Goal: Transaction & Acquisition: Subscribe to service/newsletter

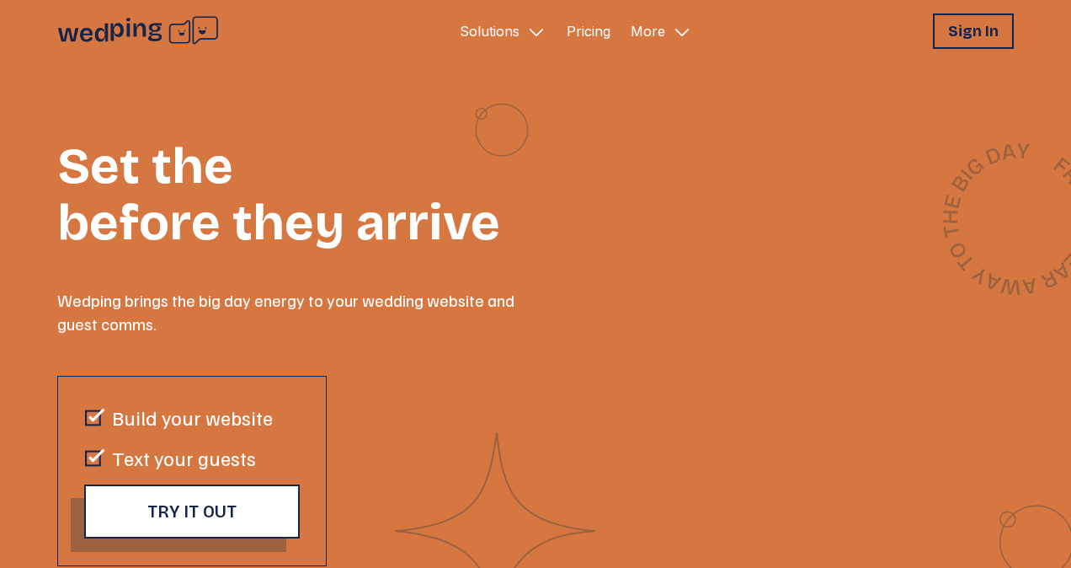
click at [526, 29] on icon "Primary Navigation" at bounding box center [536, 32] width 20 height 20
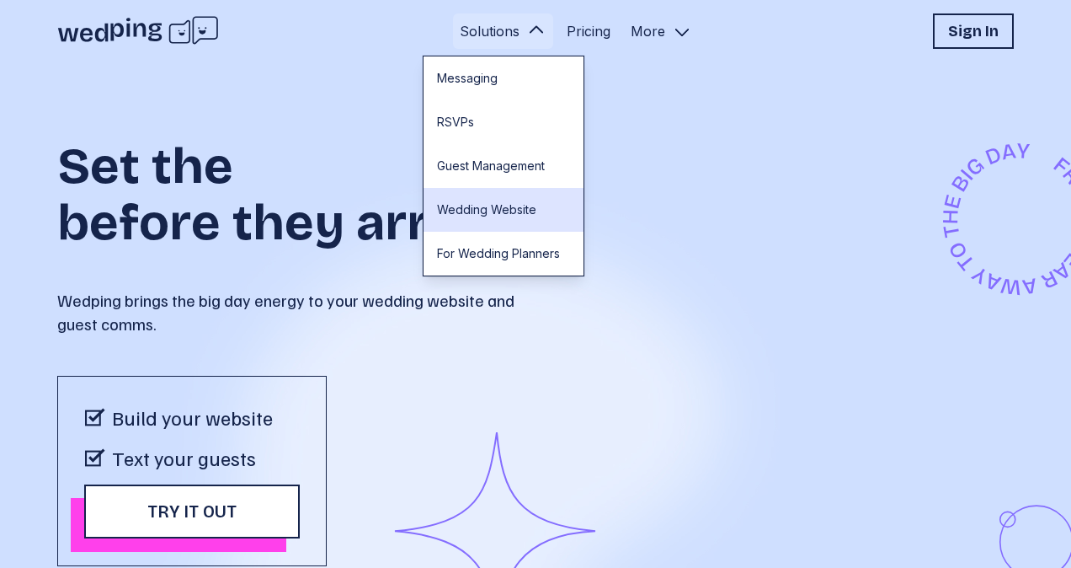
click at [492, 194] on link "Wedding Website" at bounding box center [504, 210] width 160 height 44
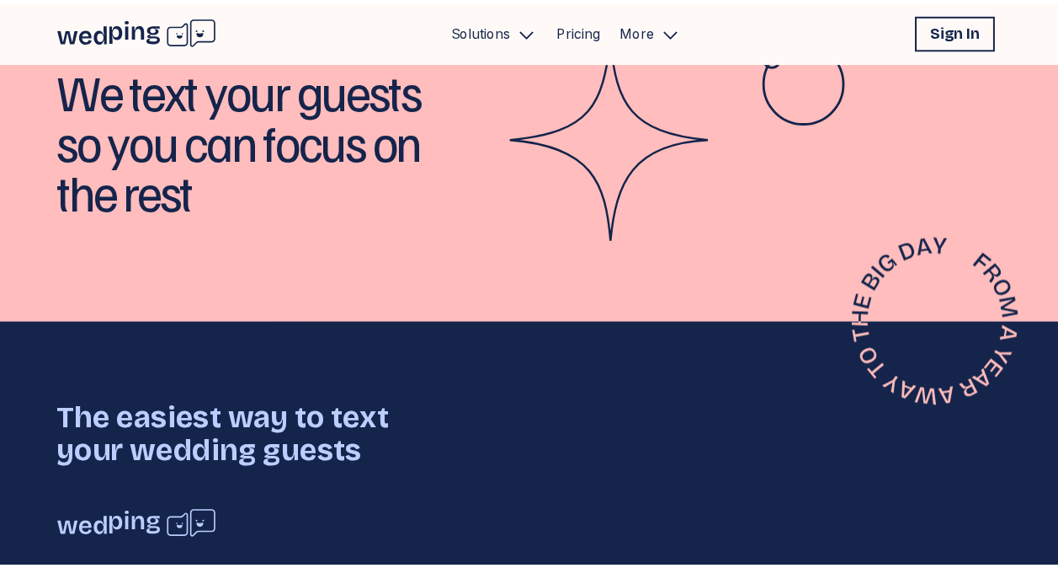
scroll to position [2919, 0]
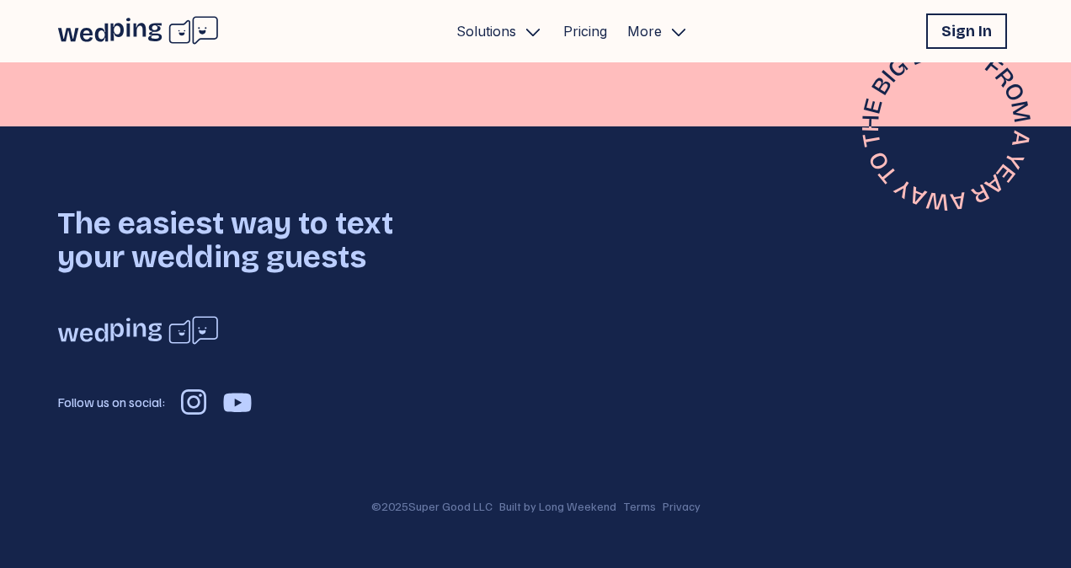
click at [653, 26] on p "More" at bounding box center [644, 31] width 35 height 20
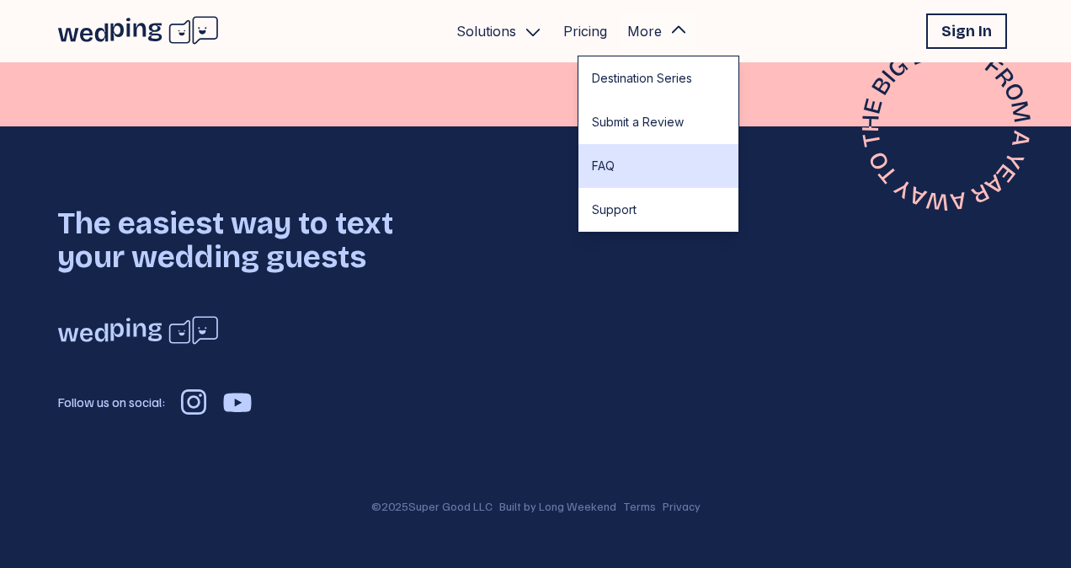
click at [611, 162] on link "FAQ" at bounding box center [658, 166] width 160 height 44
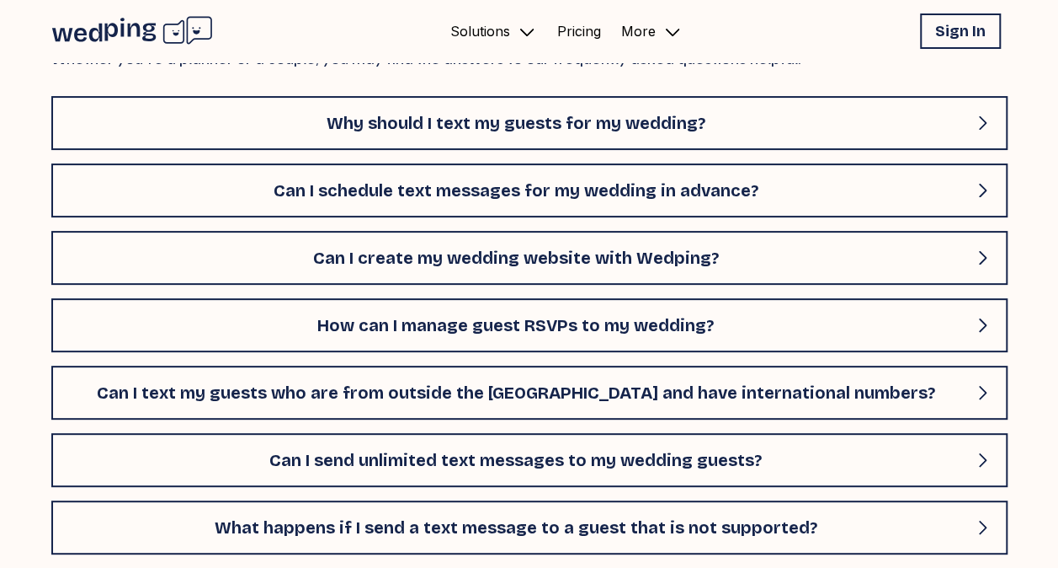
scroll to position [122, 0]
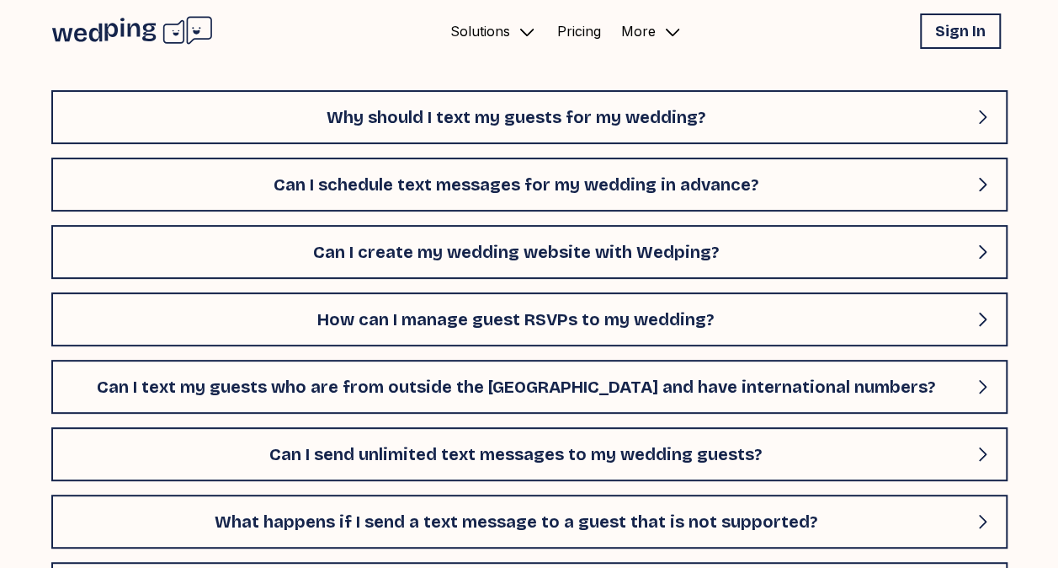
click at [461, 248] on h1 "Can I create my wedding website with Wedping?" at bounding box center [516, 252] width 899 height 24
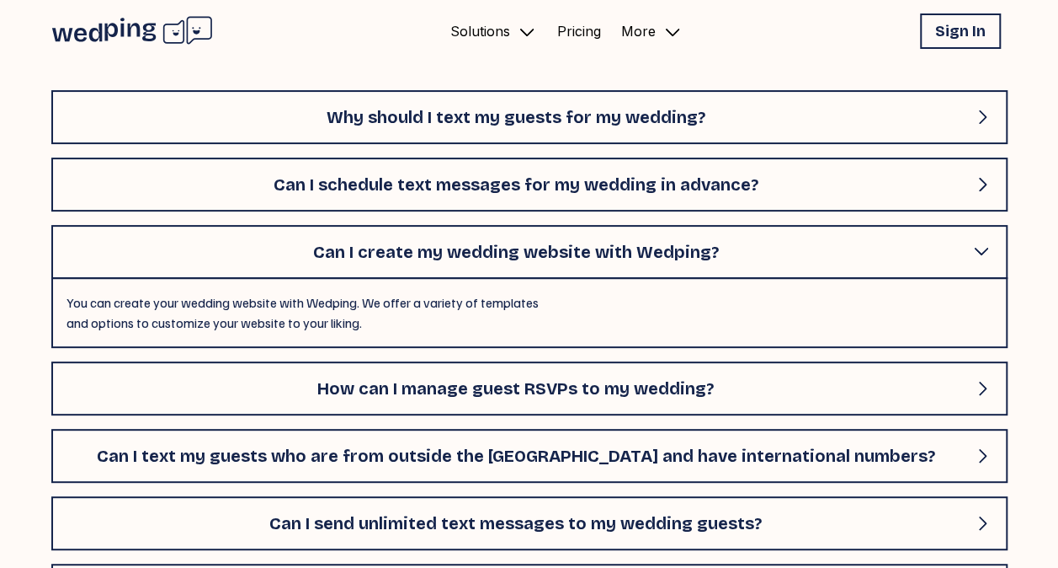
click at [484, 21] on p "Solutions" at bounding box center [481, 31] width 60 height 20
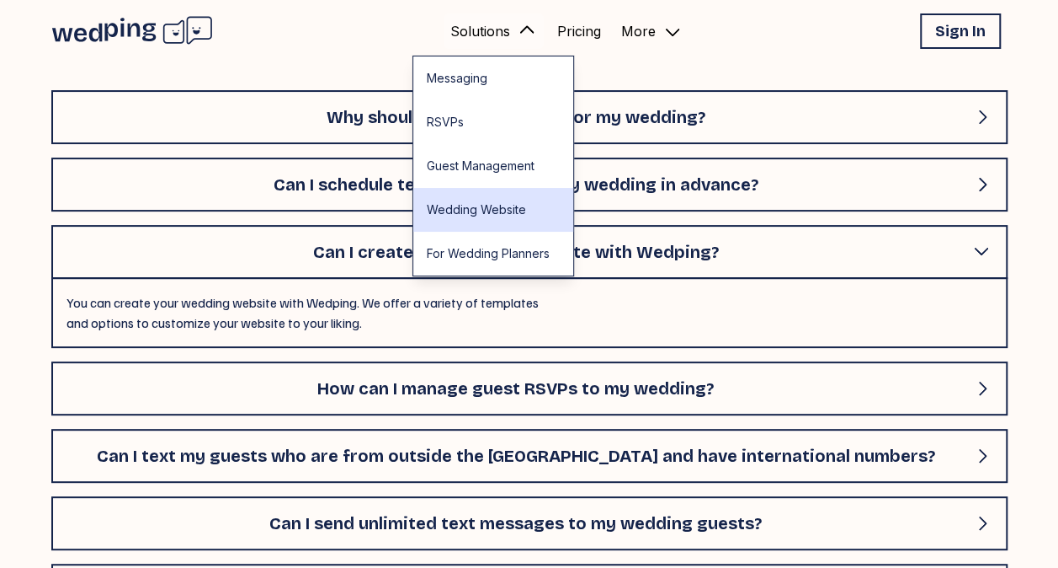
click at [455, 199] on link "Wedding Website" at bounding box center [493, 210] width 160 height 44
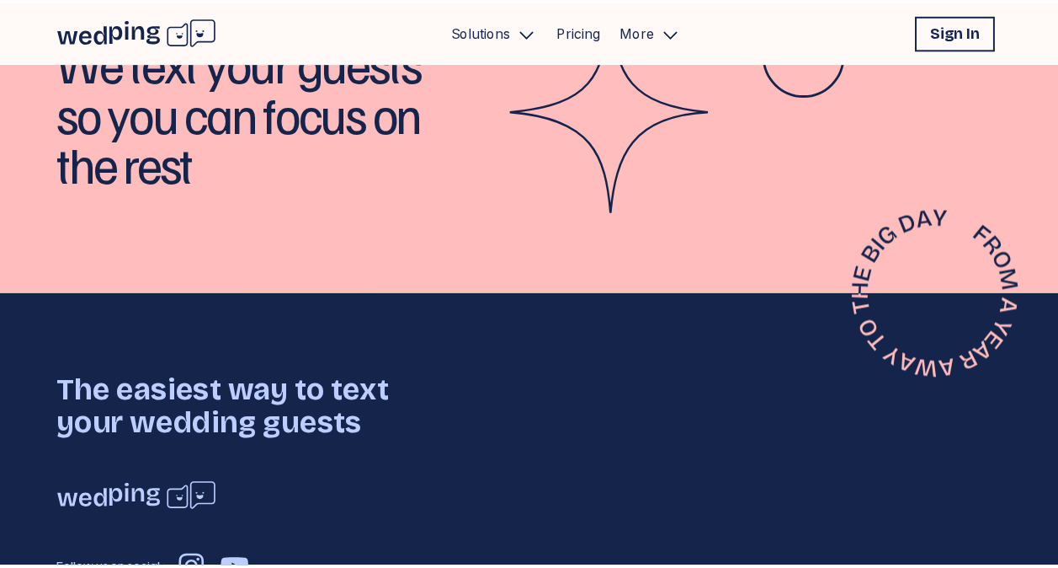
scroll to position [2919, 0]
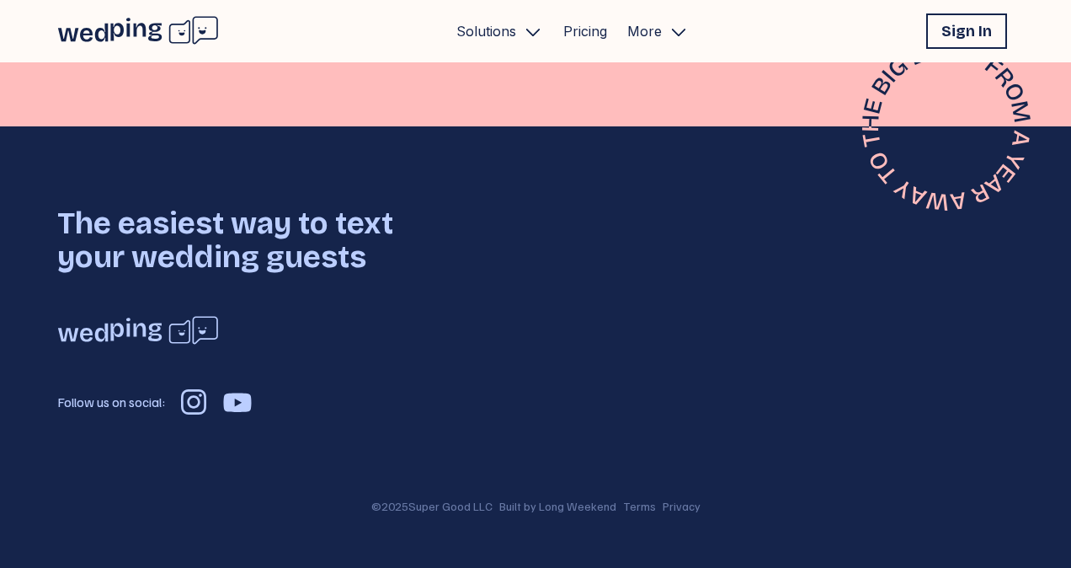
click at [584, 30] on link "Pricing" at bounding box center [585, 31] width 44 height 20
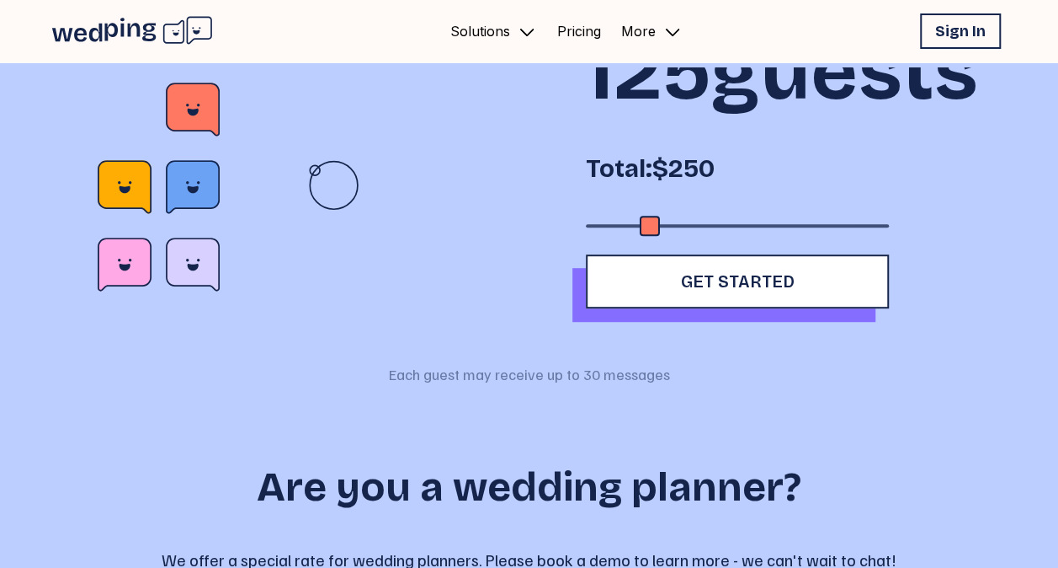
scroll to position [364, 0]
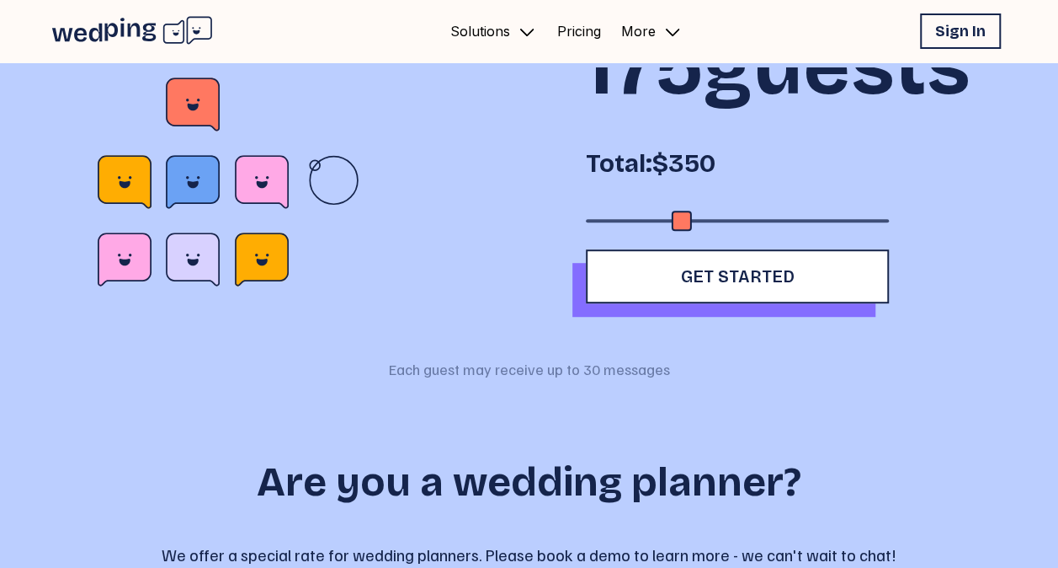
drag, startPoint x: 651, startPoint y: 303, endPoint x: 685, endPoint y: 301, distance: 34.6
click at [685, 231] on div "Accessibility label" at bounding box center [682, 221] width 20 height 20
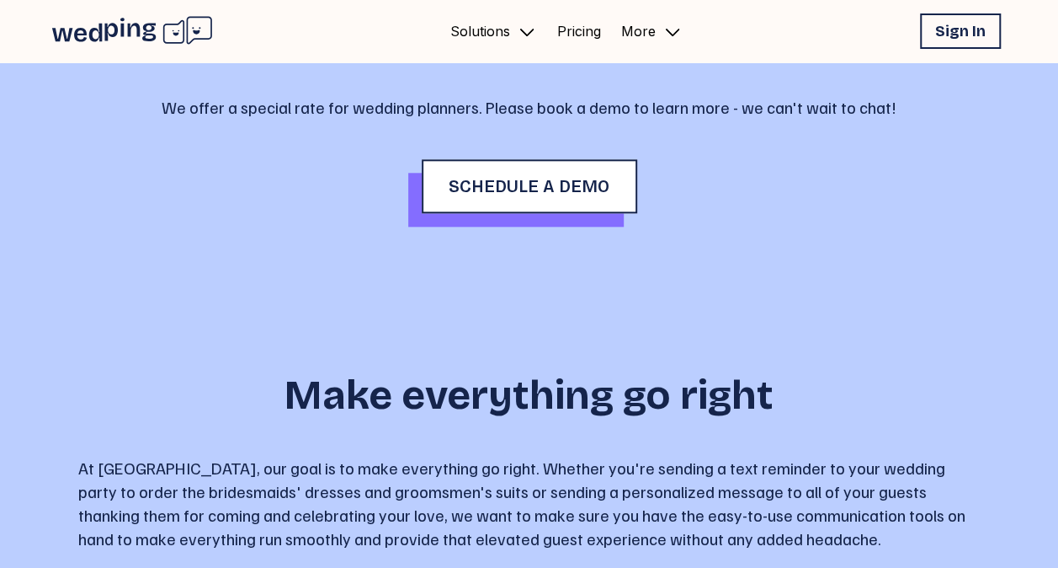
scroll to position [367, 0]
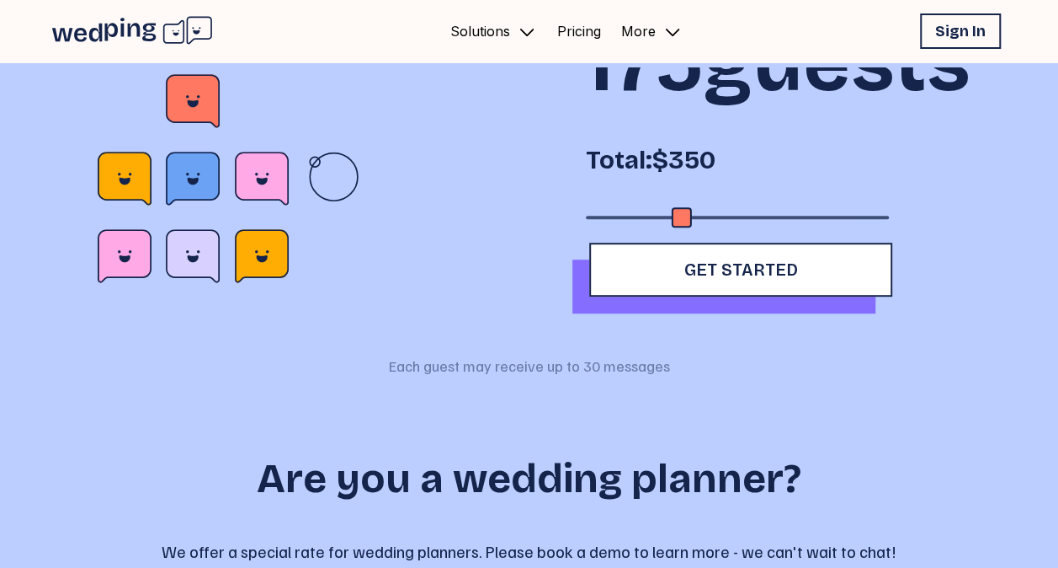
drag, startPoint x: 677, startPoint y: 357, endPoint x: 635, endPoint y: 359, distance: 42.1
click at [635, 296] on button "Get Started" at bounding box center [740, 270] width 303 height 54
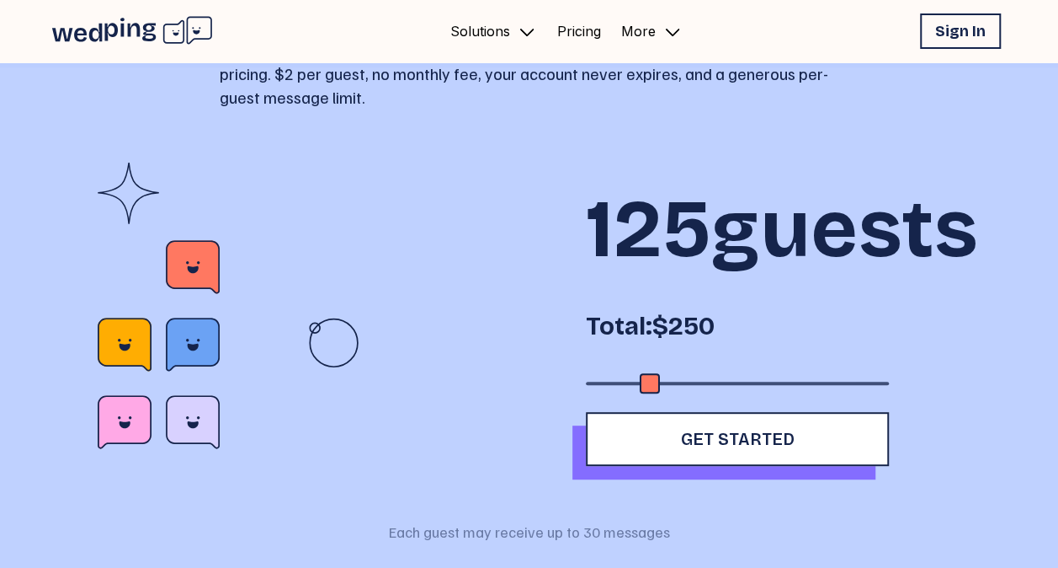
scroll to position [200, 0]
click at [630, 386] on div "125 guests Total: $250" at bounding box center [737, 287] width 303 height 195
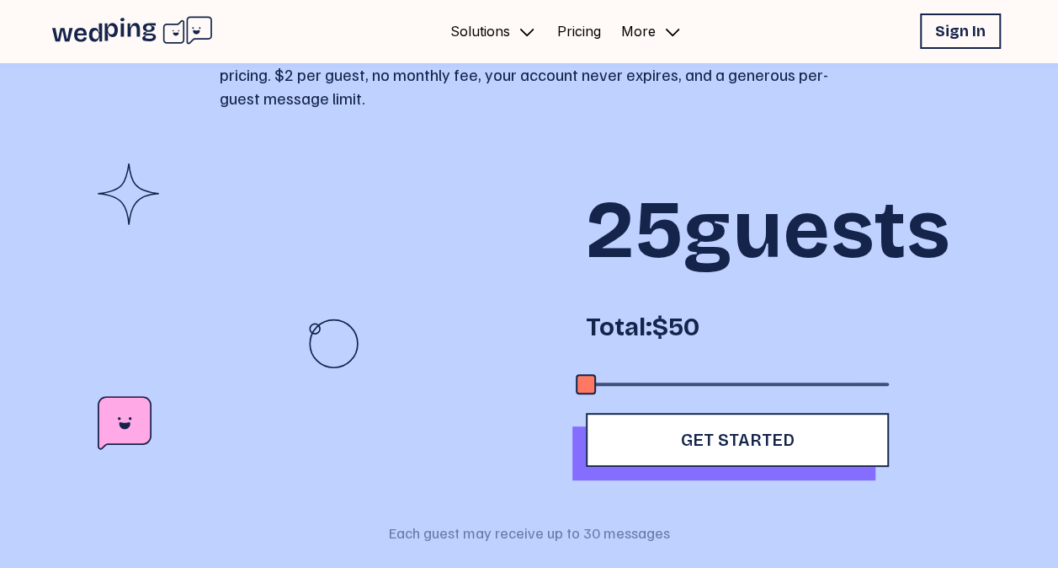
drag, startPoint x: 653, startPoint y: 463, endPoint x: 588, endPoint y: 463, distance: 64.8
click at [588, 394] on div "Accessibility label" at bounding box center [586, 384] width 20 height 20
